Goal: Task Accomplishment & Management: Use online tool/utility

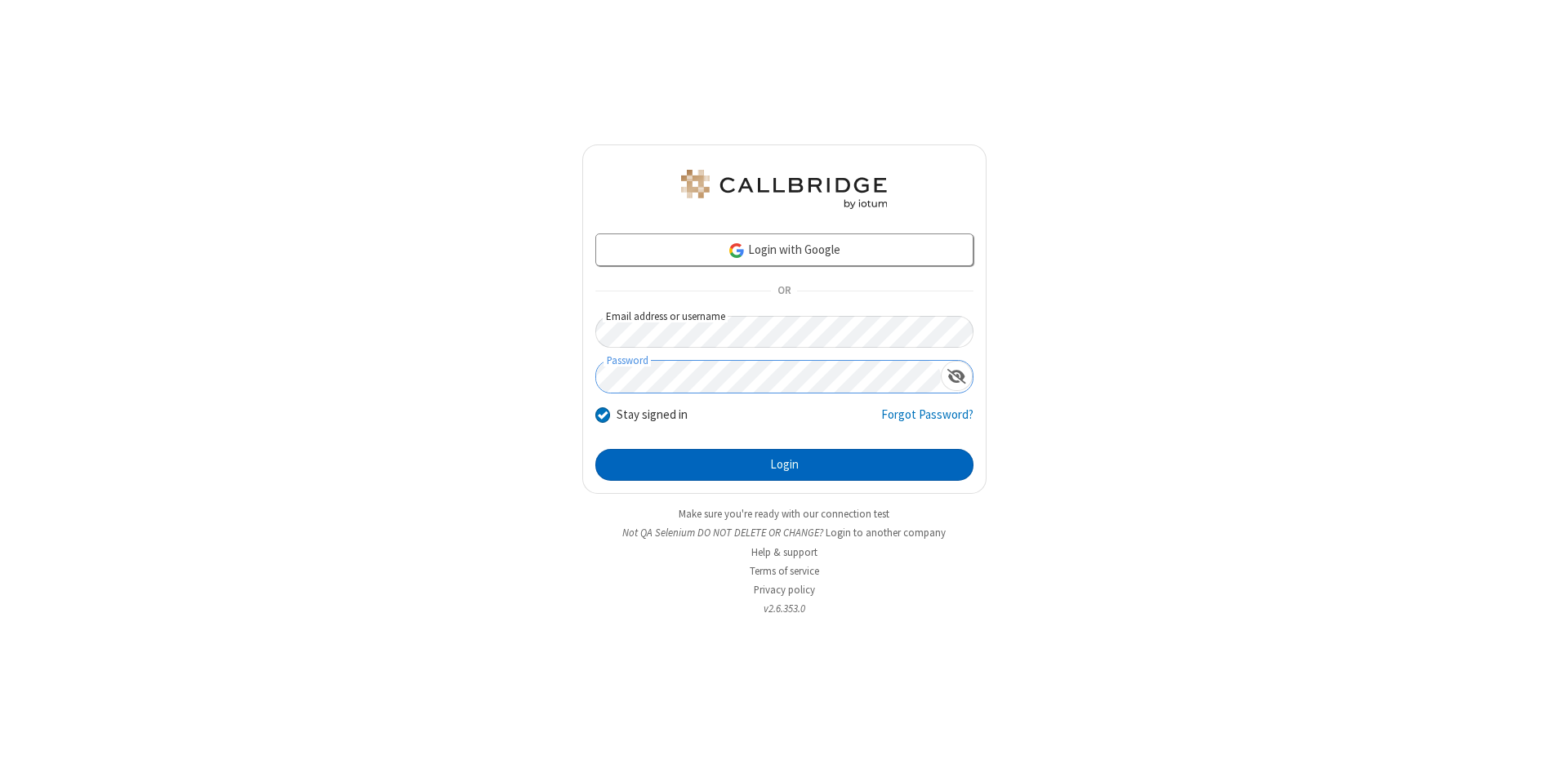
click at [784, 465] on button "Login" at bounding box center [784, 465] width 378 height 33
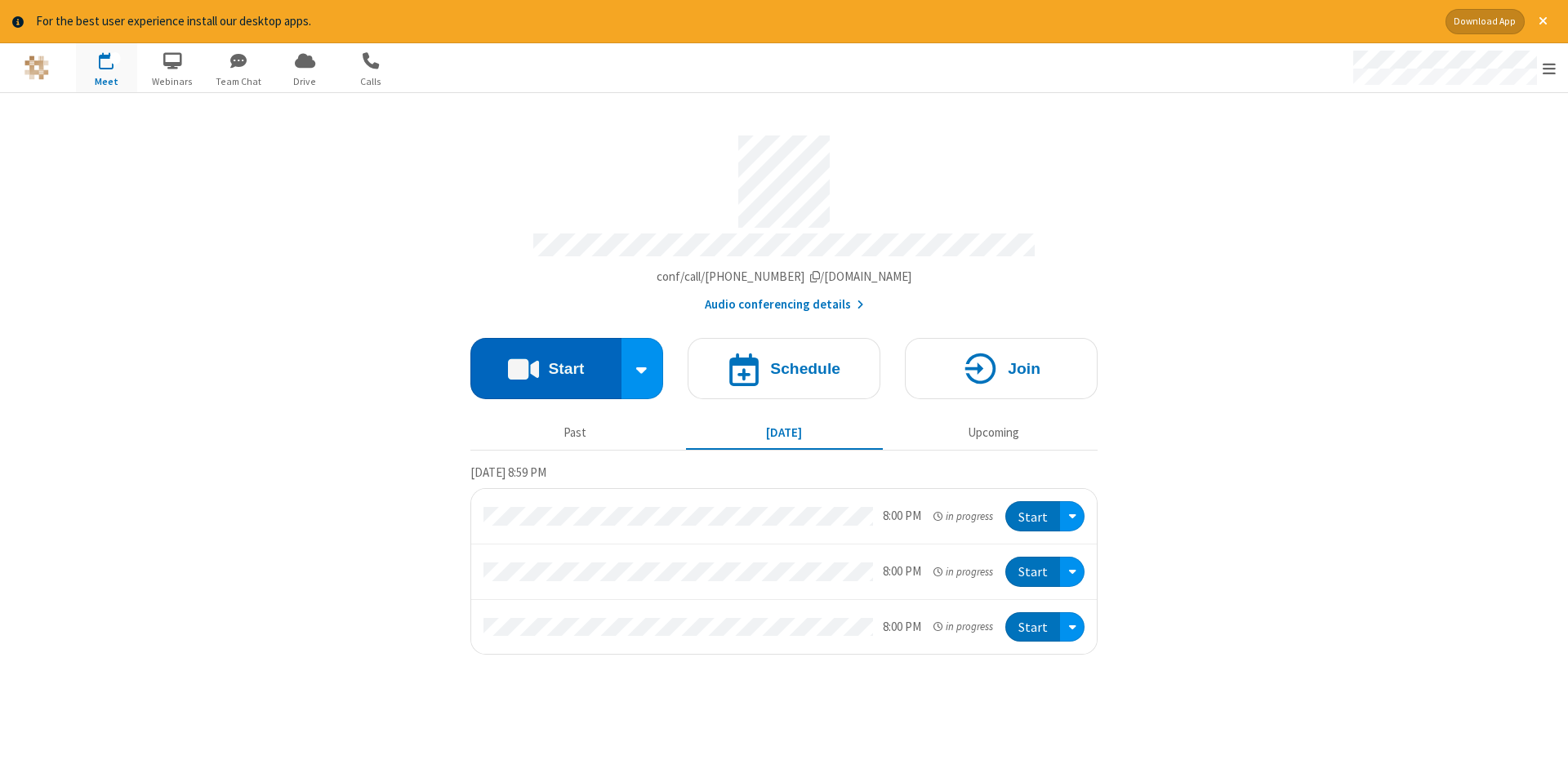
click at [546, 362] on button "Start" at bounding box center [546, 369] width 151 height 61
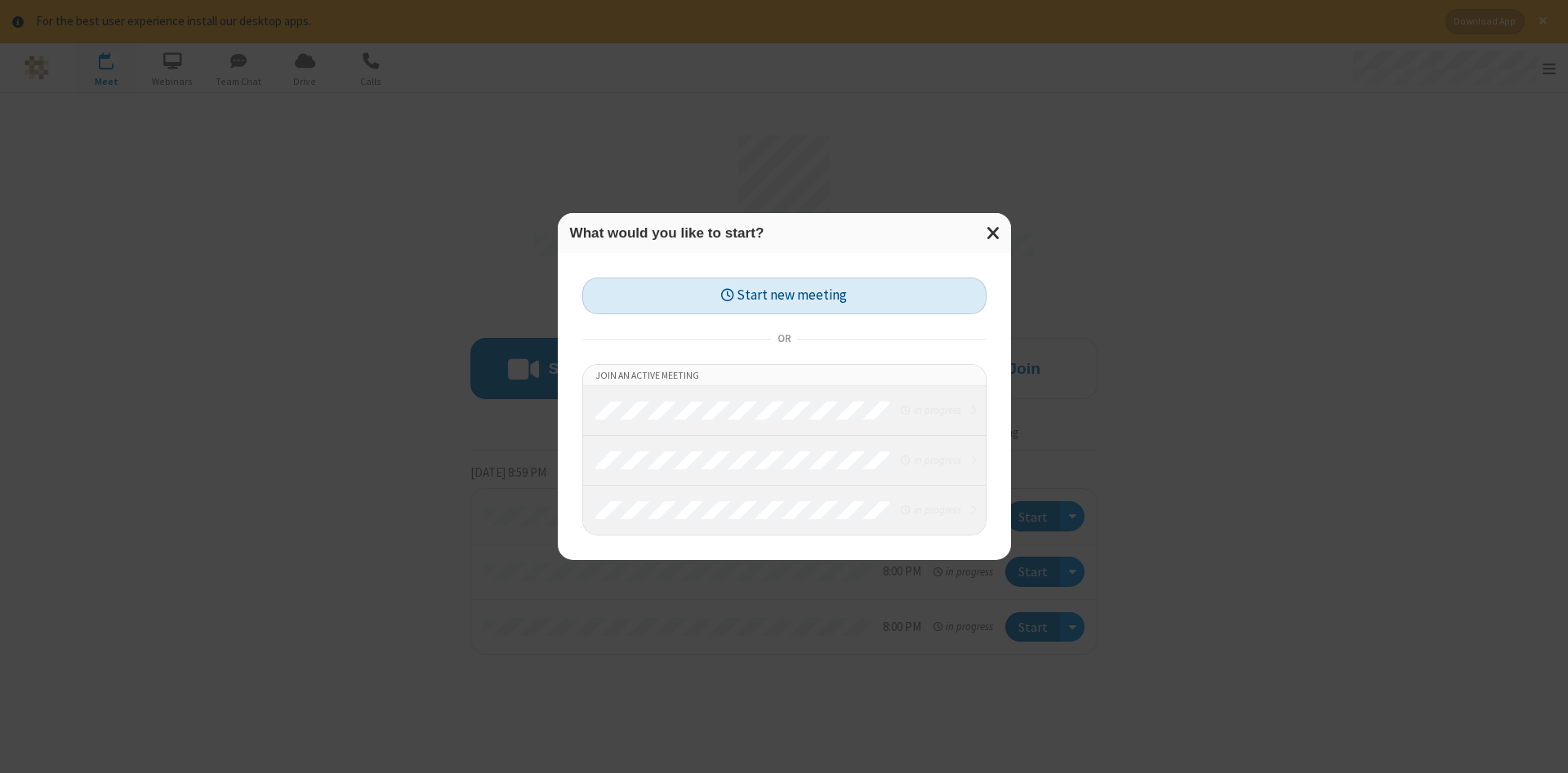
click at [784, 295] on button "Start new meeting" at bounding box center [784, 295] width 404 height 37
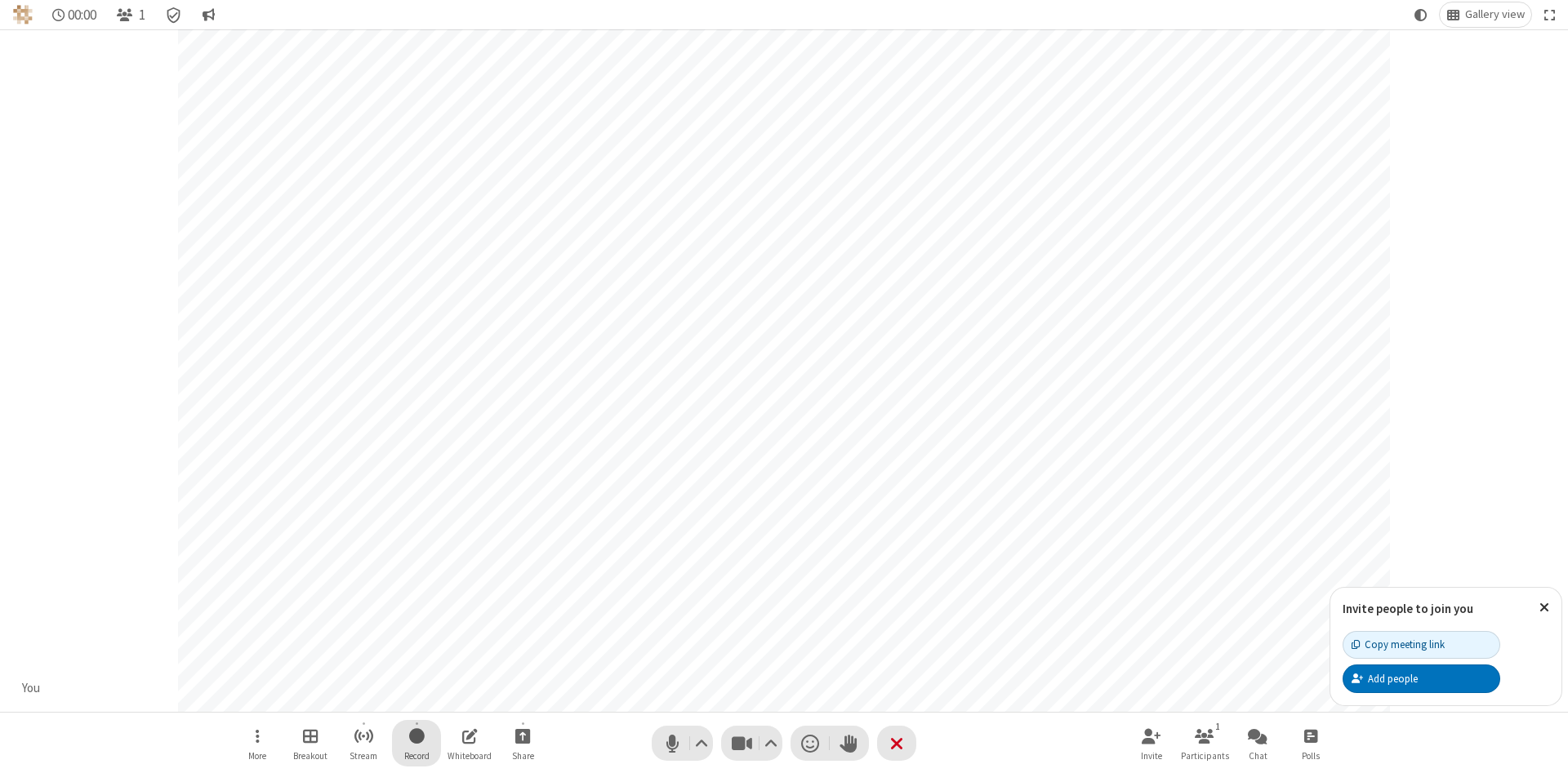
click at [417, 743] on span "Start recording" at bounding box center [416, 735] width 15 height 21
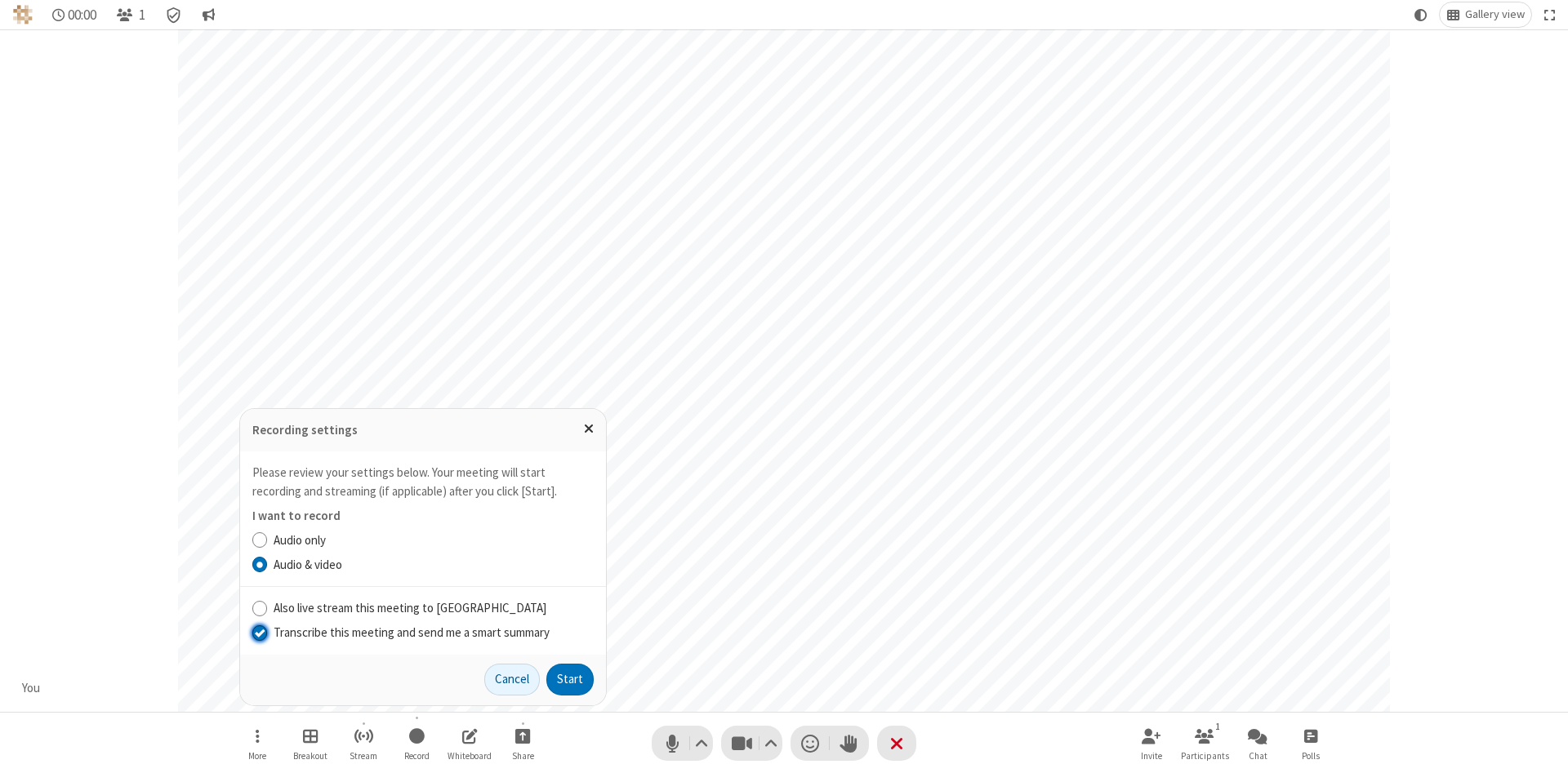
click at [259, 633] on input "Transcribe this meeting and send me a smart summary" at bounding box center [259, 632] width 15 height 17
click at [433, 565] on label "Audio & video" at bounding box center [434, 565] width 320 height 19
click at [267, 565] on input "Audio & video" at bounding box center [259, 565] width 15 height 17
click at [570, 679] on button "Start" at bounding box center [570, 680] width 47 height 33
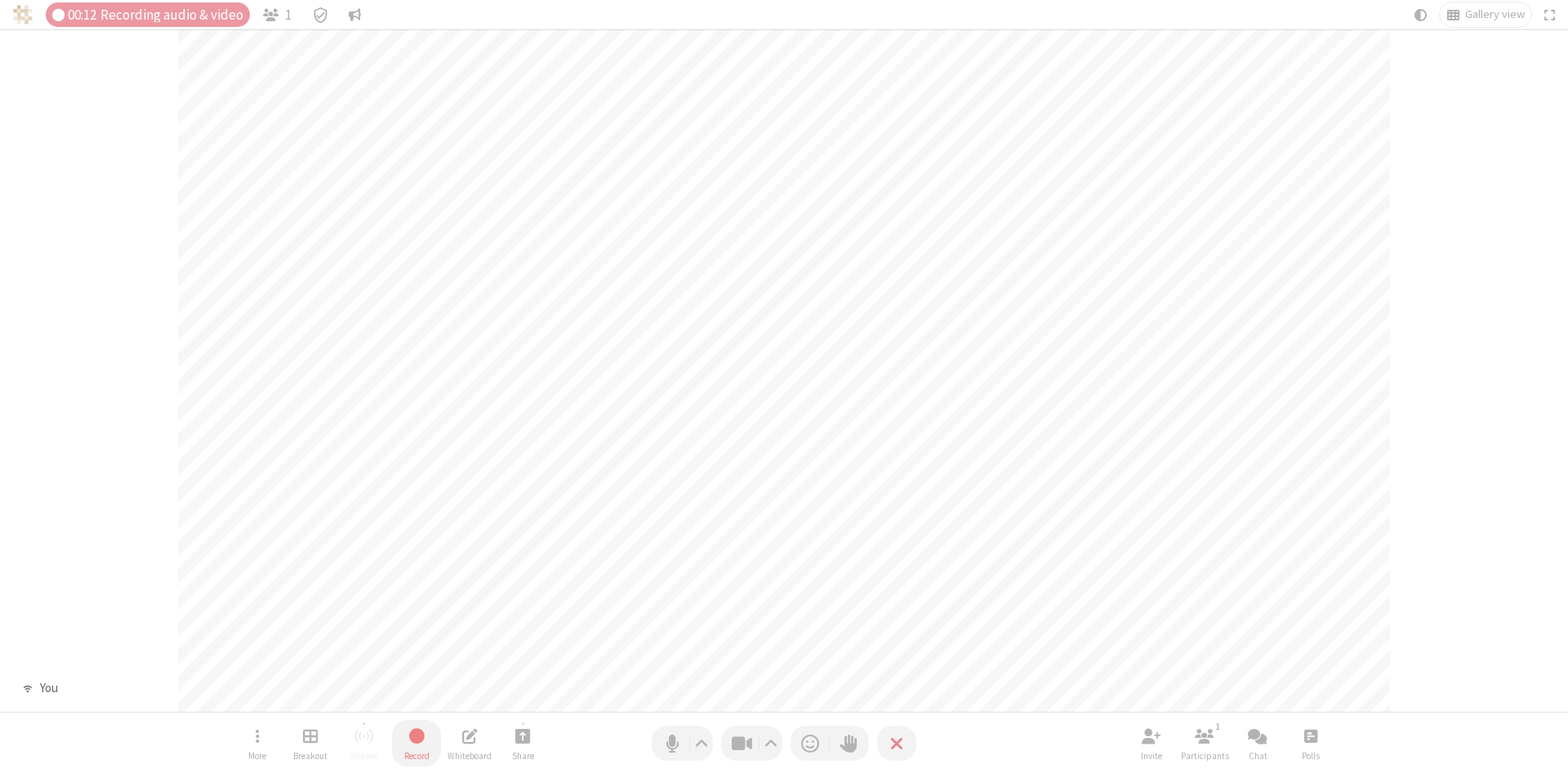
click at [417, 743] on span "Stop recording" at bounding box center [417, 736] width 21 height 22
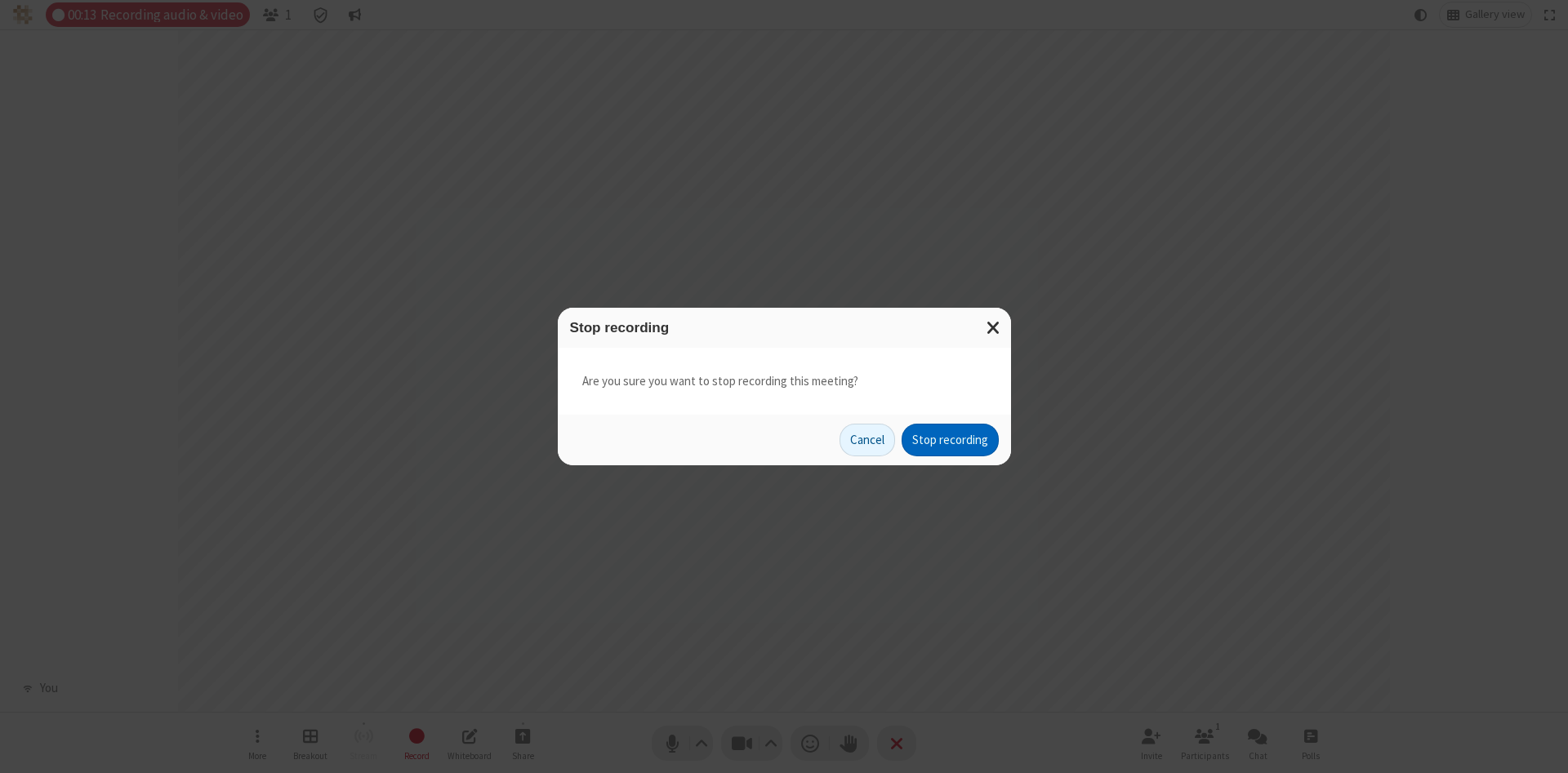
click at [950, 440] on button "Stop recording" at bounding box center [950, 440] width 97 height 33
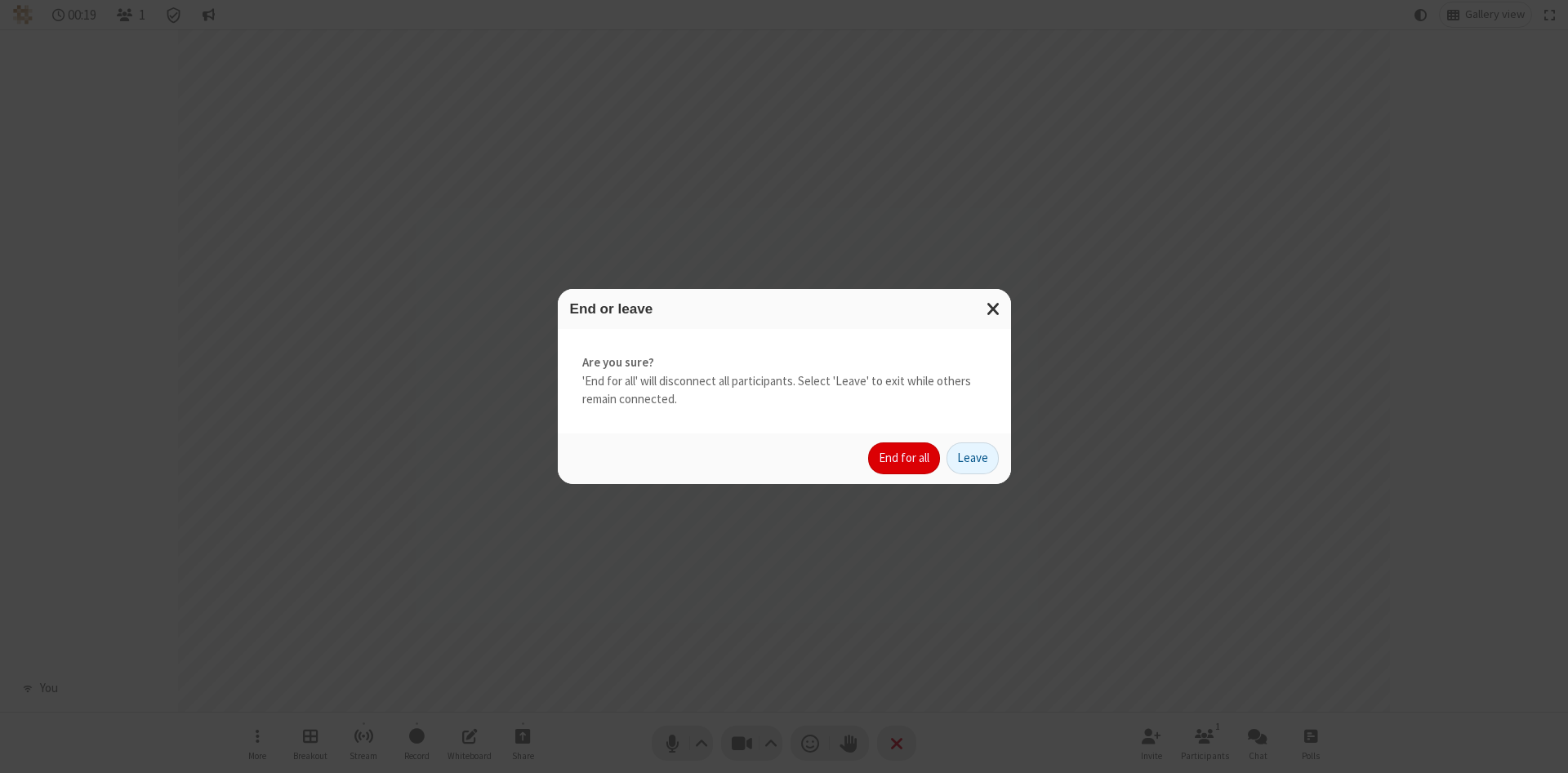
click at [904, 458] on button "End for all" at bounding box center [903, 459] width 72 height 33
